Goal: Task Accomplishment & Management: Manage account settings

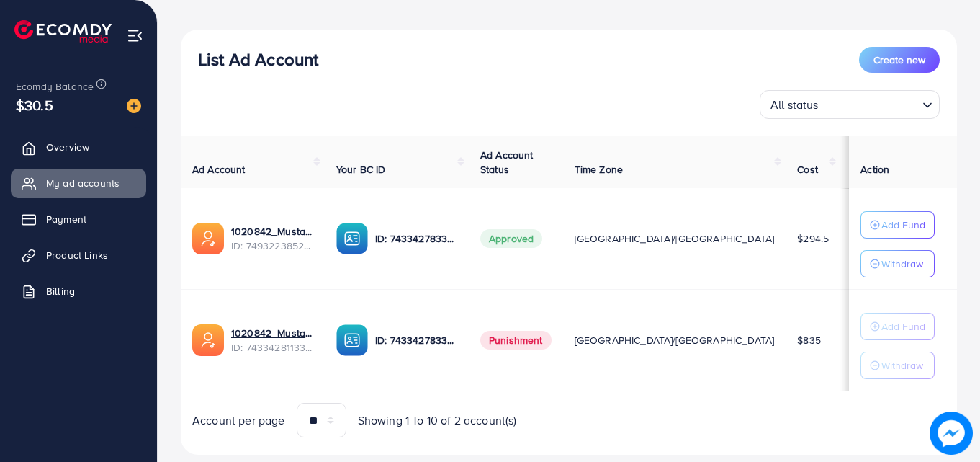
scroll to position [144, 0]
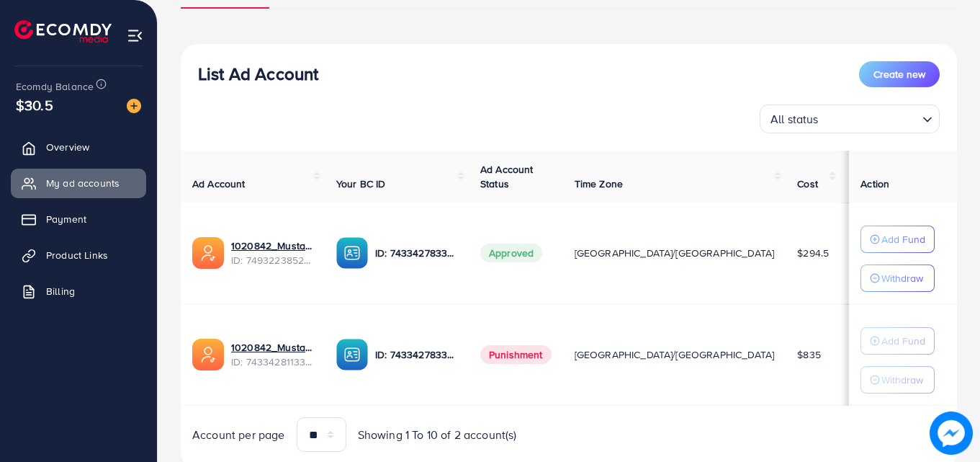
scroll to position [144, 0]
